Goal: Information Seeking & Learning: Understand process/instructions

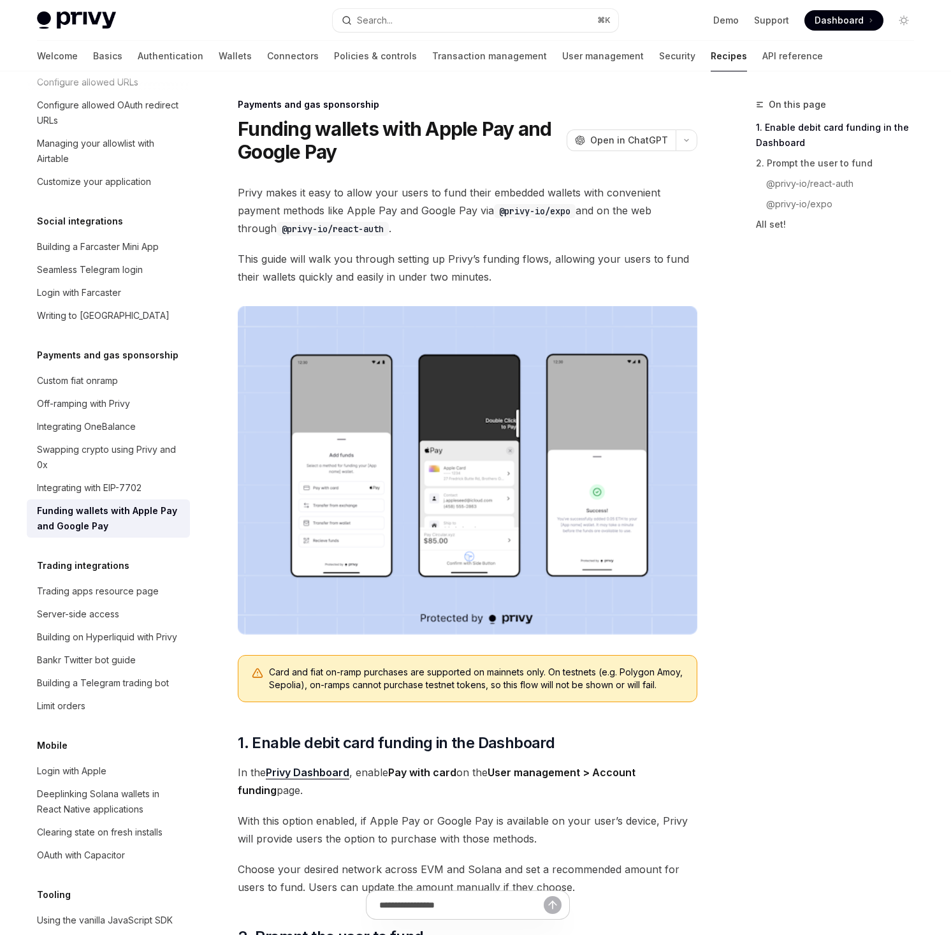
type textarea "*"
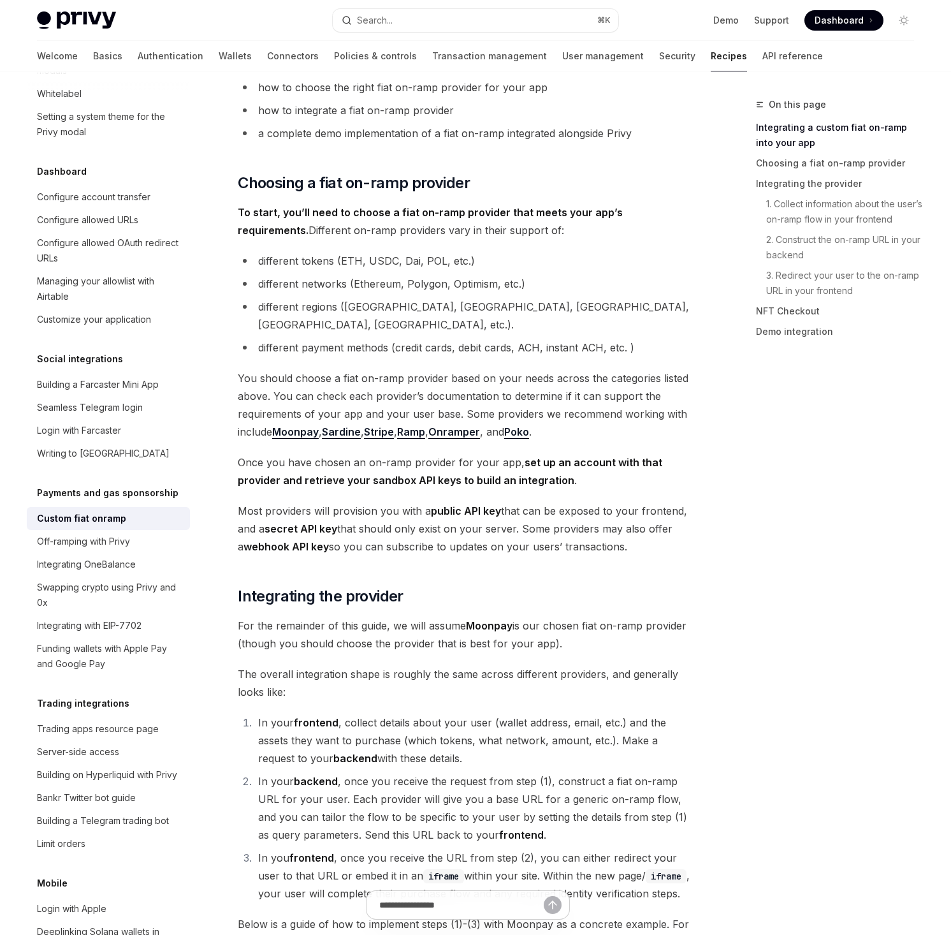
scroll to position [58, 0]
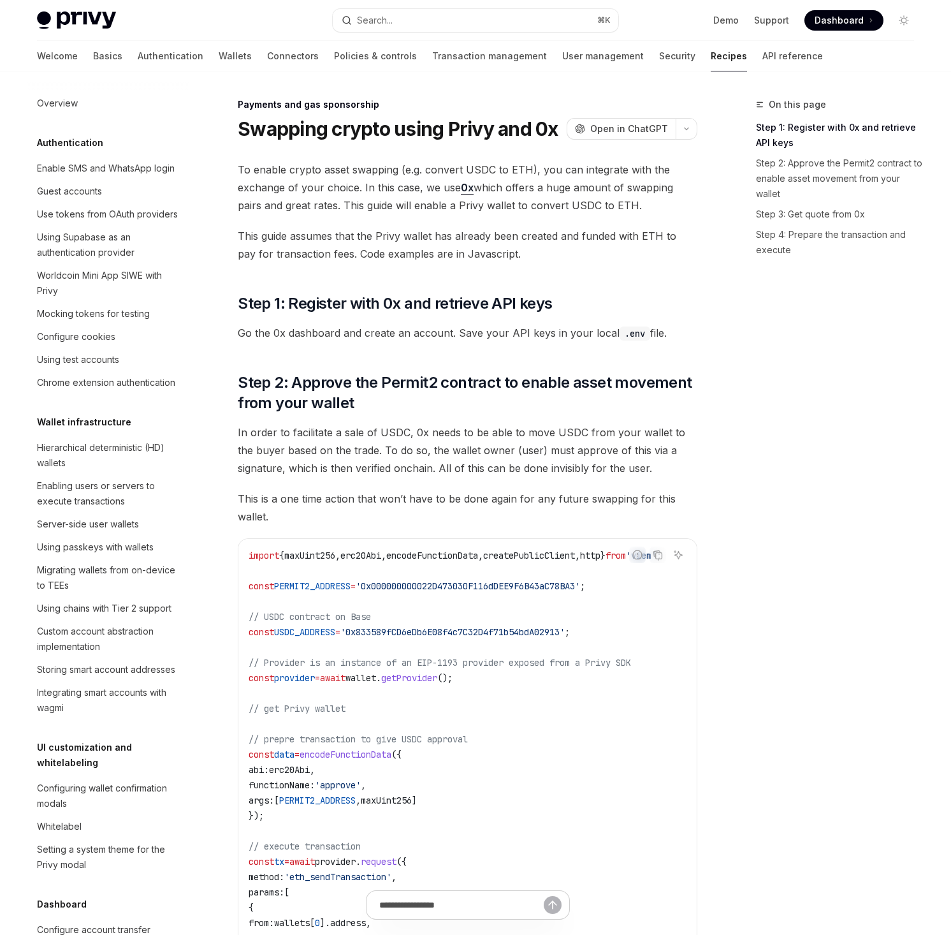
scroll to position [809, 0]
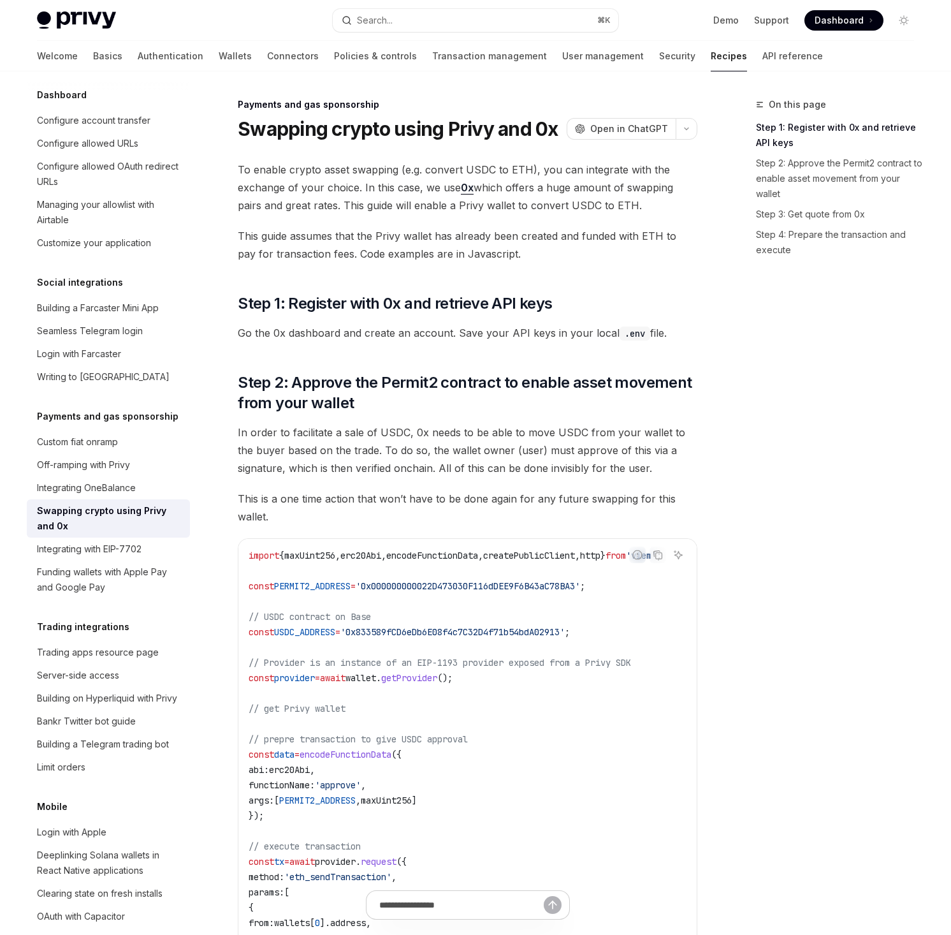
click at [805, 435] on div "On this page Step 1: Register with 0x and retrieve API keys Step 2: Approve the…" at bounding box center [828, 516] width 194 height 838
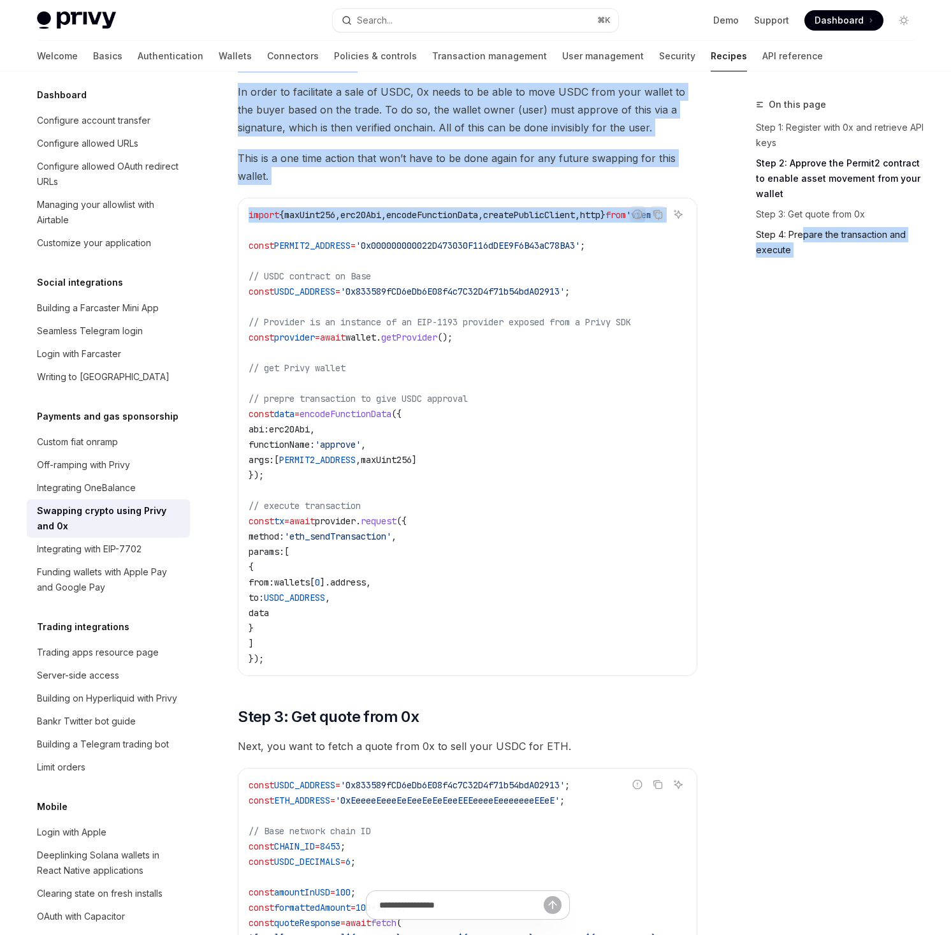
scroll to position [0, 54]
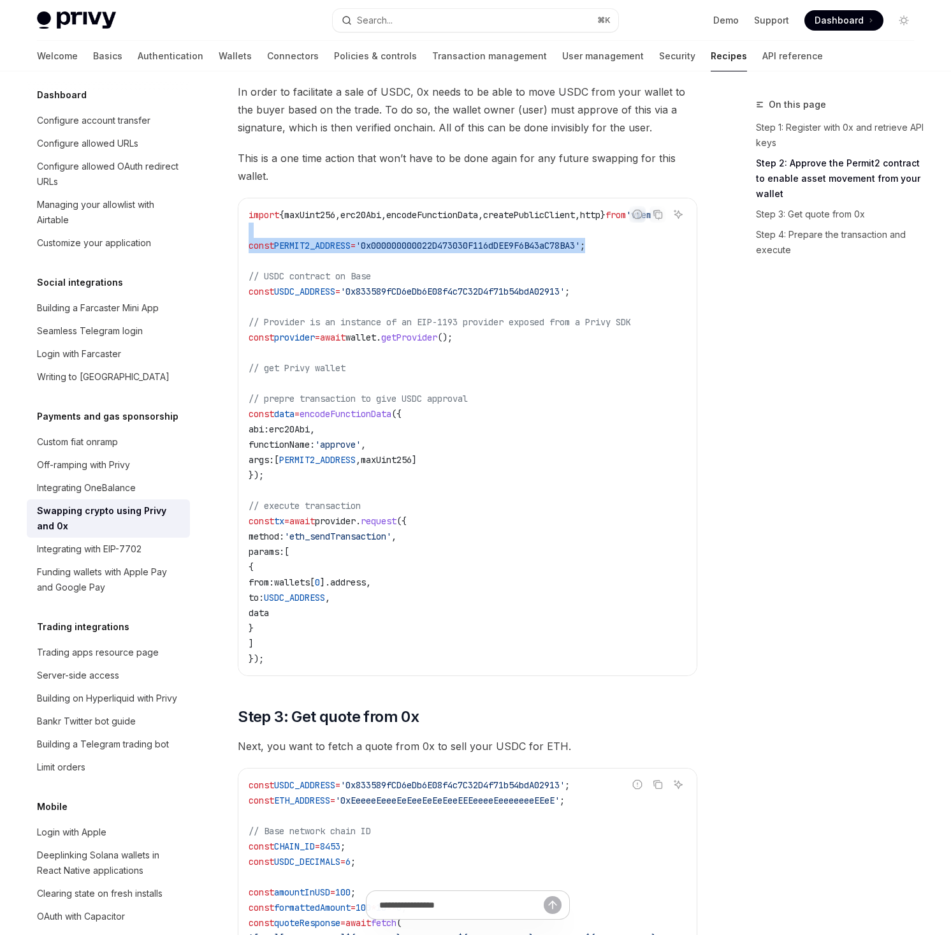
drag, startPoint x: 503, startPoint y: 224, endPoint x: 694, endPoint y: 247, distance: 192.6
click at [692, 247] on code "import { maxUint256 , erc20Abi , encodeFunctionData , createPublicClient , http…" at bounding box center [471, 436] width 444 height 459
click at [627, 228] on div "Report incorrect code" at bounding box center [638, 234] width 90 height 13
click at [601, 217] on span "}" at bounding box center [603, 214] width 5 height 11
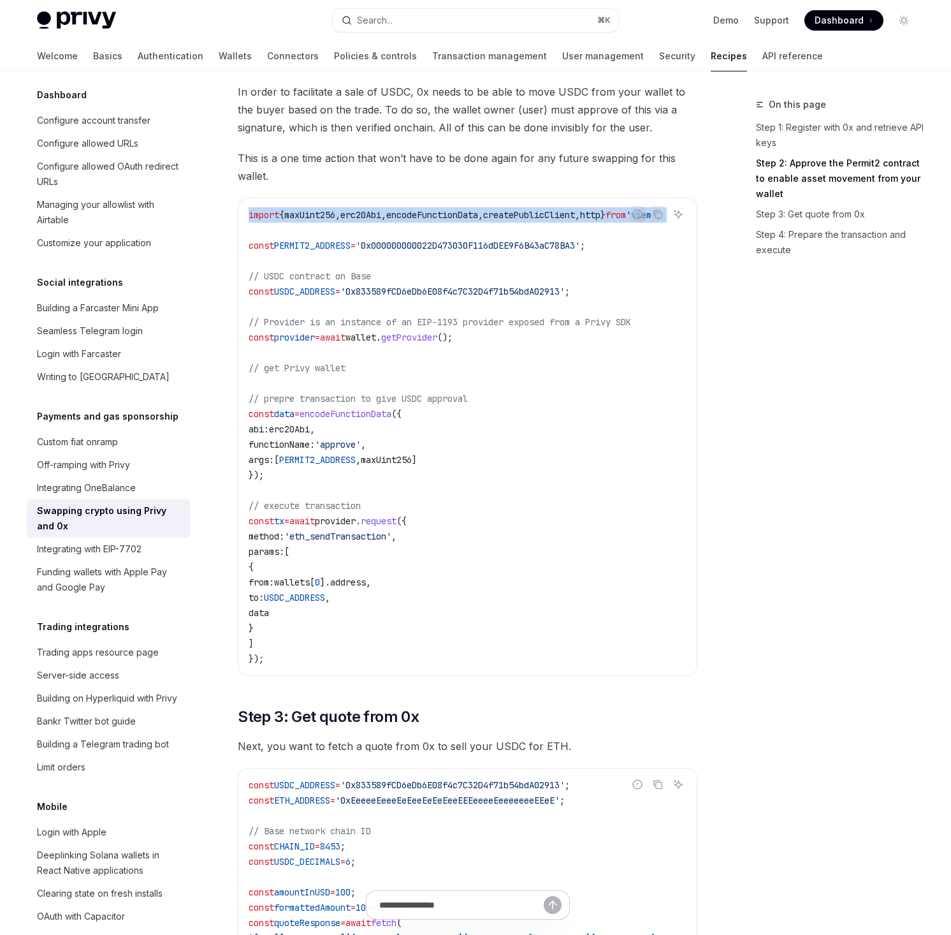
click at [601, 217] on span "}" at bounding box center [603, 214] width 5 height 11
copy code "import { maxUint256 , erc20Abi , encodeFunctionData , createPublicClient , http…"
click at [755, 390] on div "On this page Step 1: Register with 0x and retrieve API keys Step 2: Approve the…" at bounding box center [828, 516] width 194 height 838
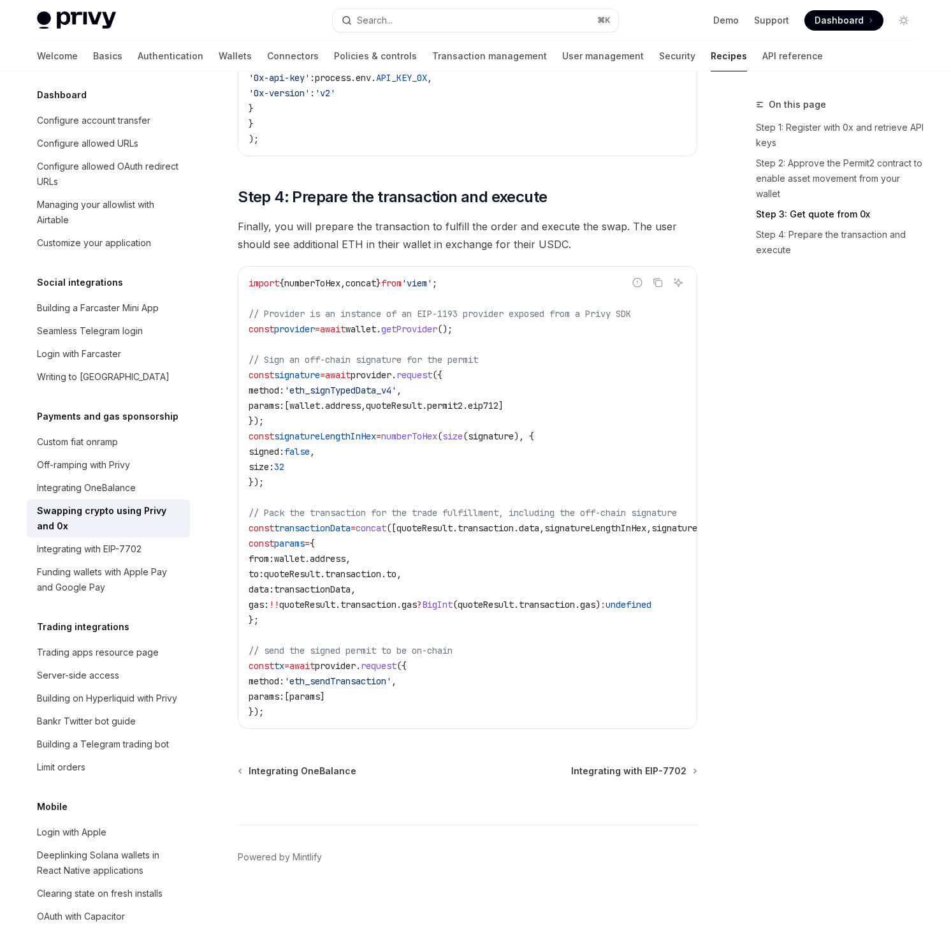
scroll to position [0, 0]
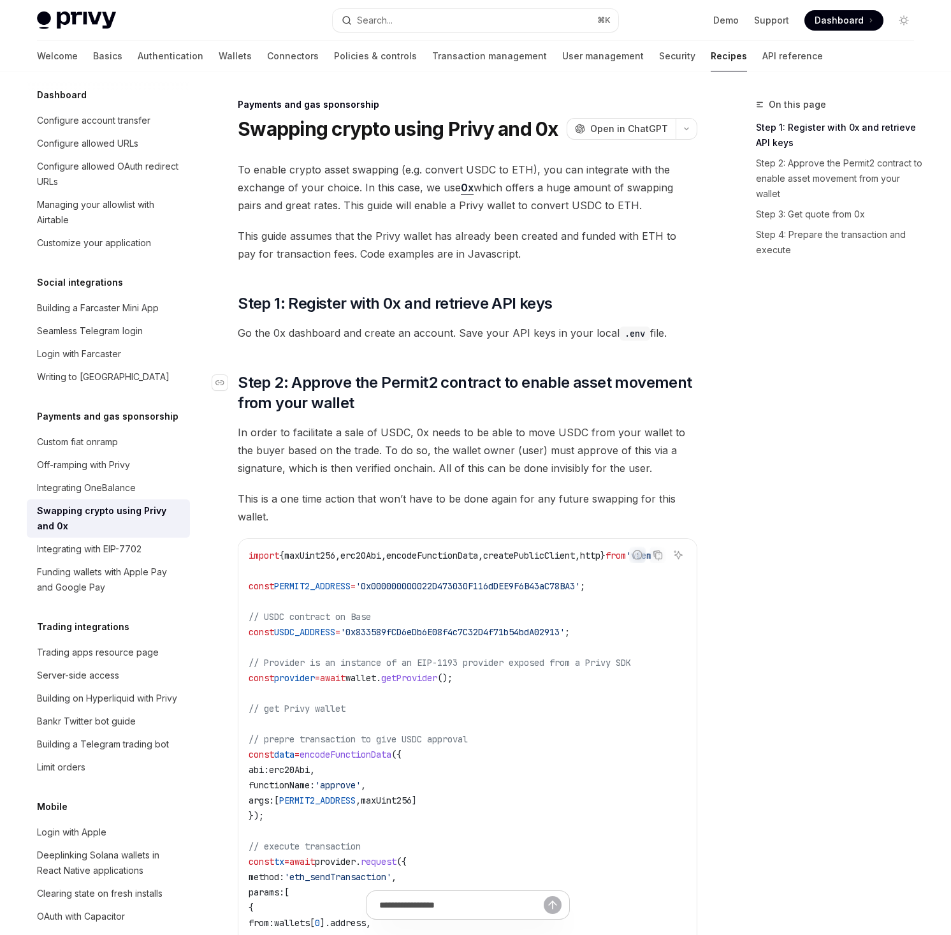
click at [680, 393] on span "Step 2: Approve the Permit2 contract to enable asset movement from your wallet" at bounding box center [468, 392] width 460 height 41
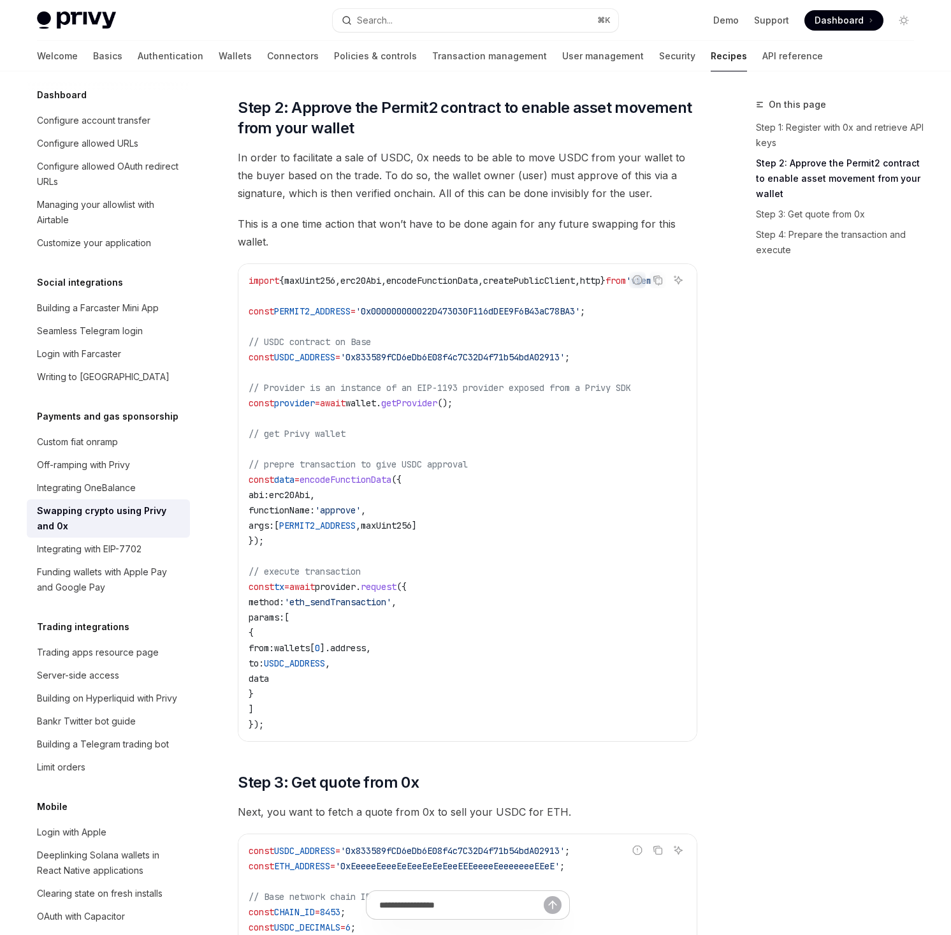
scroll to position [275, 0]
click at [87, 409] on h5 "Payments and gas sponsorship" at bounding box center [108, 416] width 142 height 15
click at [59, 453] on link "Off-ramping with Privy" at bounding box center [108, 464] width 163 height 23
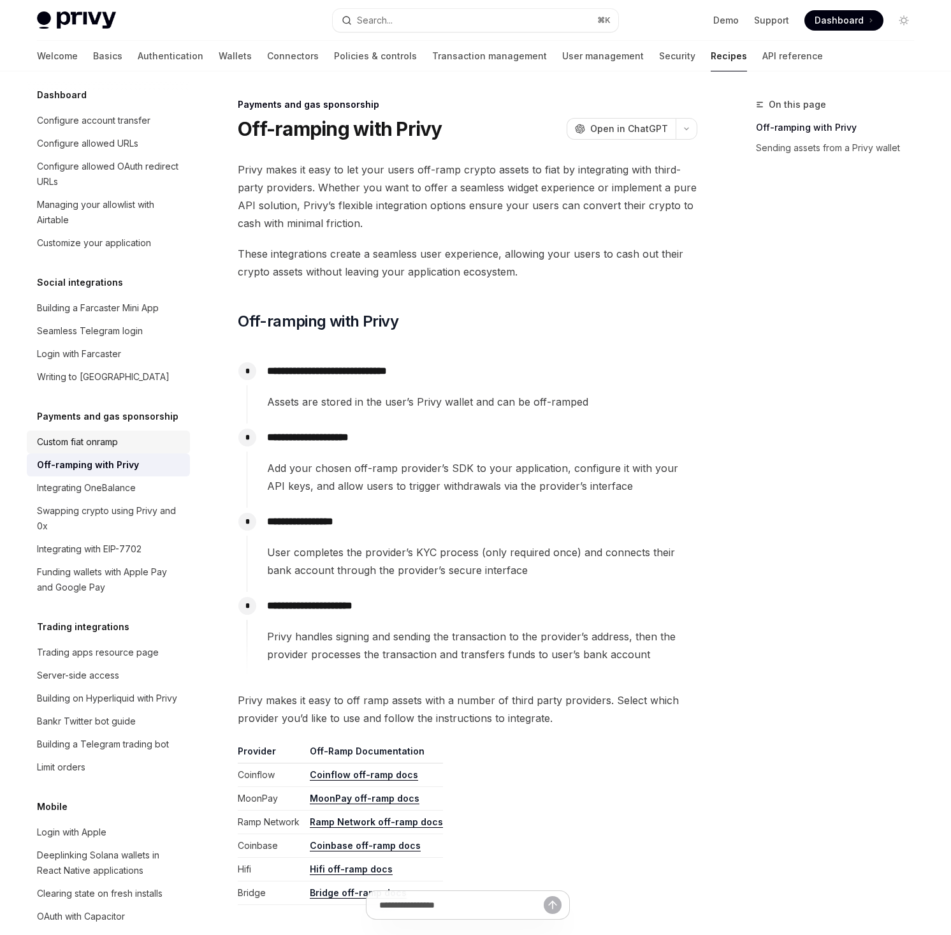
click at [84, 434] on div "Custom fiat onramp" at bounding box center [77, 441] width 81 height 15
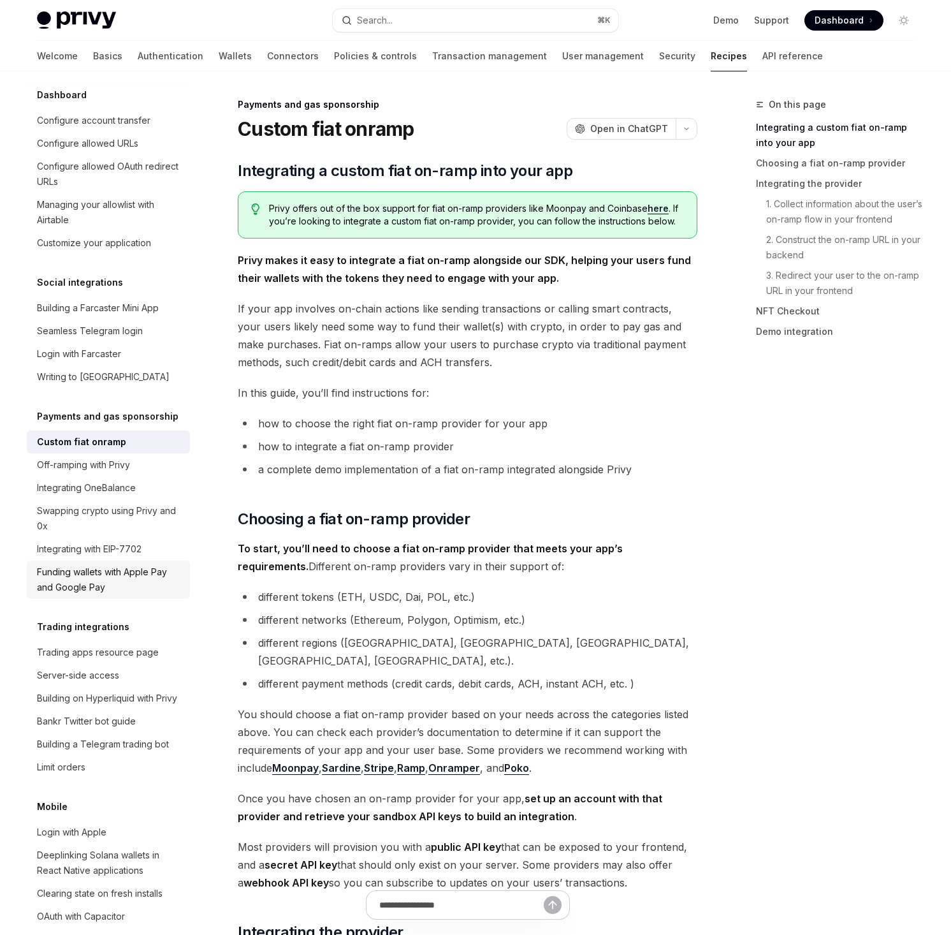
click at [123, 564] on div "Funding wallets with Apple Pay and Google Pay" at bounding box center [109, 579] width 145 height 31
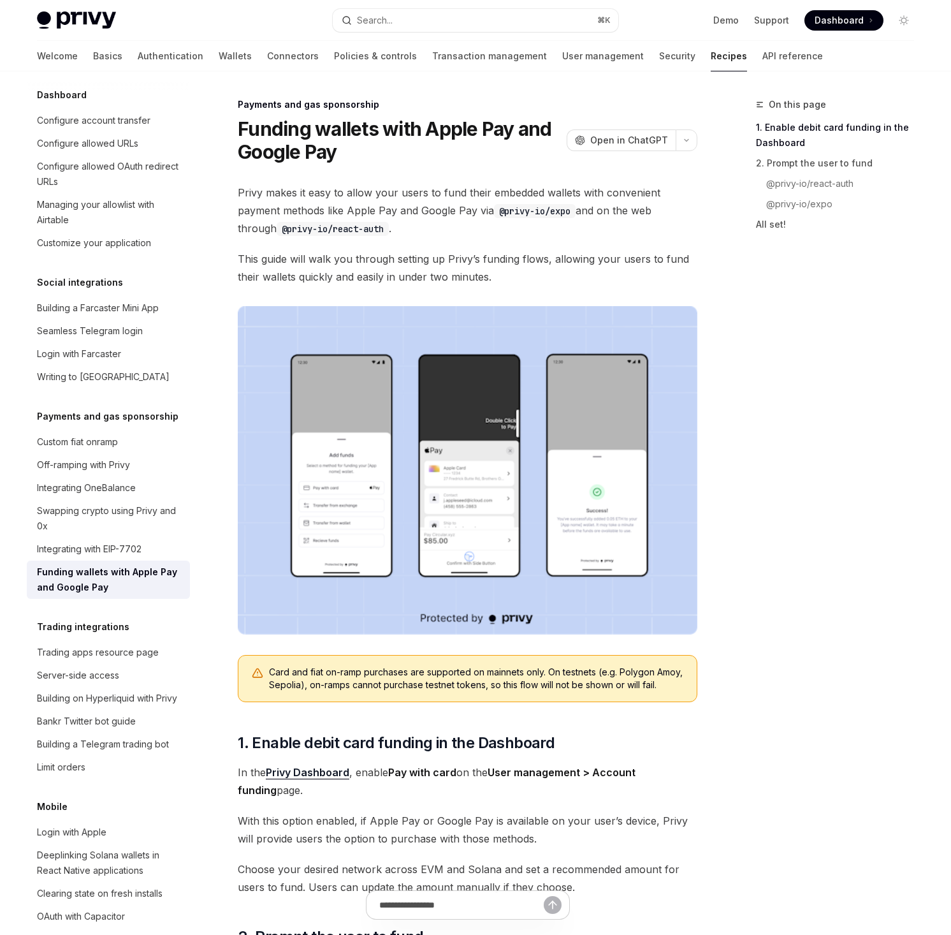
type textarea "*"
